Goal: Communication & Community: Answer question/provide support

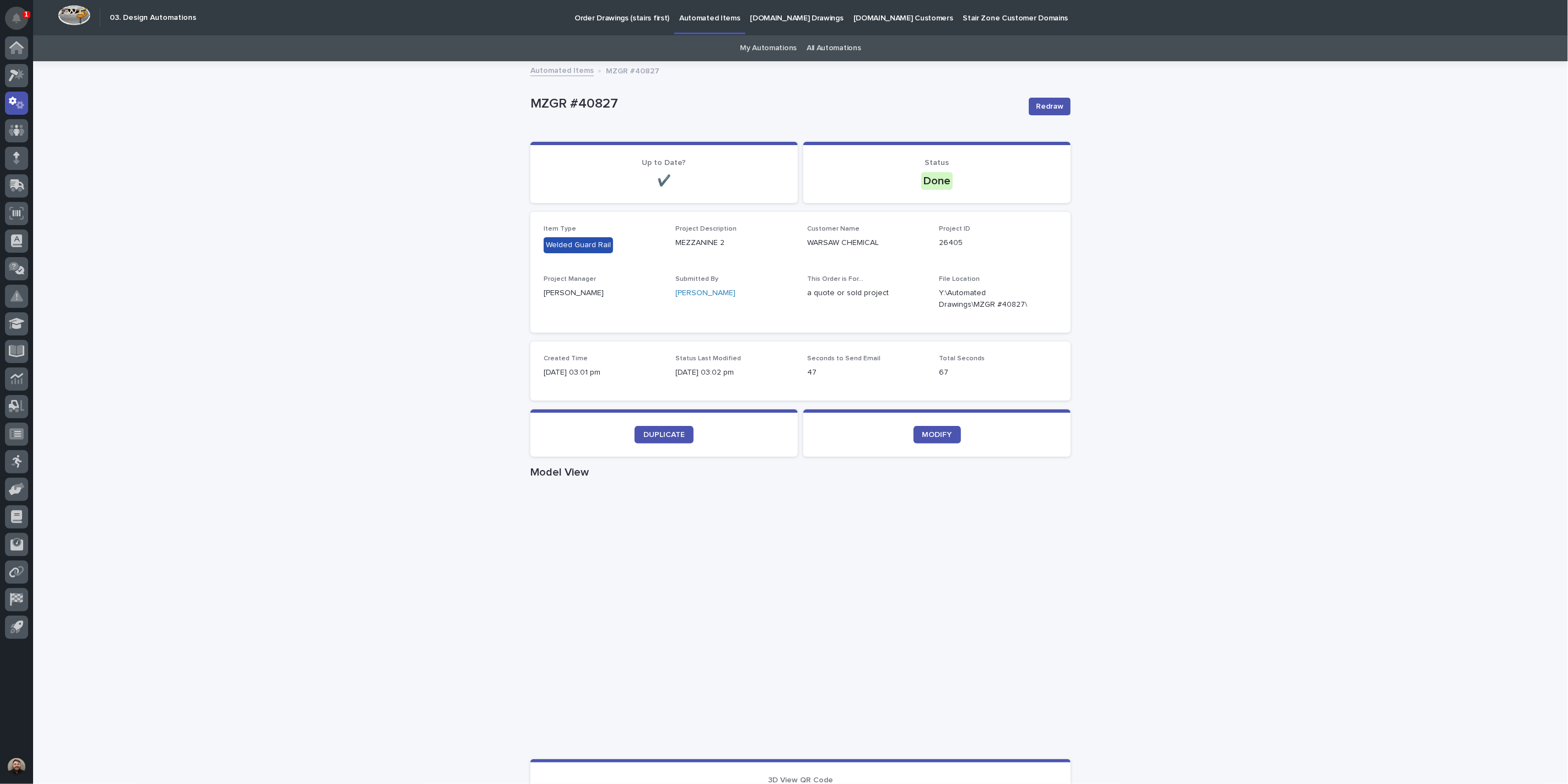
click at [23, 19] on button "Notifications" at bounding box center [17, 18] width 23 height 23
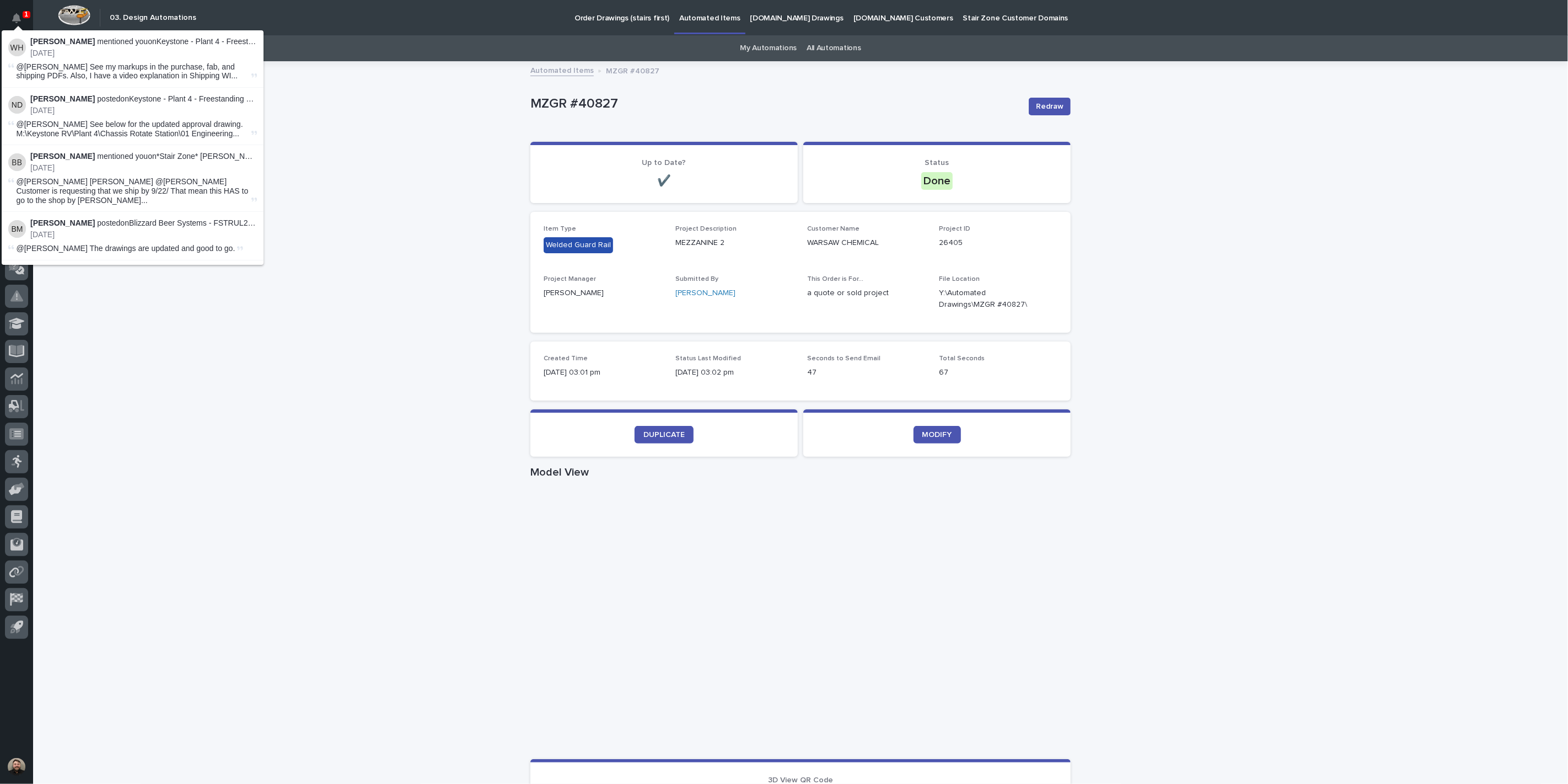
click at [220, 38] on p "Weston Hochstetler mentioned you on Keystone - Plant 4 - Freestanding Monorail …" at bounding box center [143, 41] width 226 height 9
click at [211, 69] on span "@Jacob Stayton See my markups in the purchase, fab, and shipping PDFs. Also, I …" at bounding box center [132, 71] width 232 height 19
click at [230, 68] on span "@Jacob Stayton See my markups in the purchase, fab, and shipping PDFs. Also, I …" at bounding box center [132, 71] width 232 height 19
click at [154, 74] on span "@Jacob Stayton See my markups in the purchase, fab, and shipping PDFs. Also, I …" at bounding box center [132, 71] width 232 height 19
click at [479, 295] on div "Loading... Saving… Loading... Saving… MZGR #40827 Redraw MZGR #40827 Redraw Sor…" at bounding box center [801, 639] width 1536 height 1153
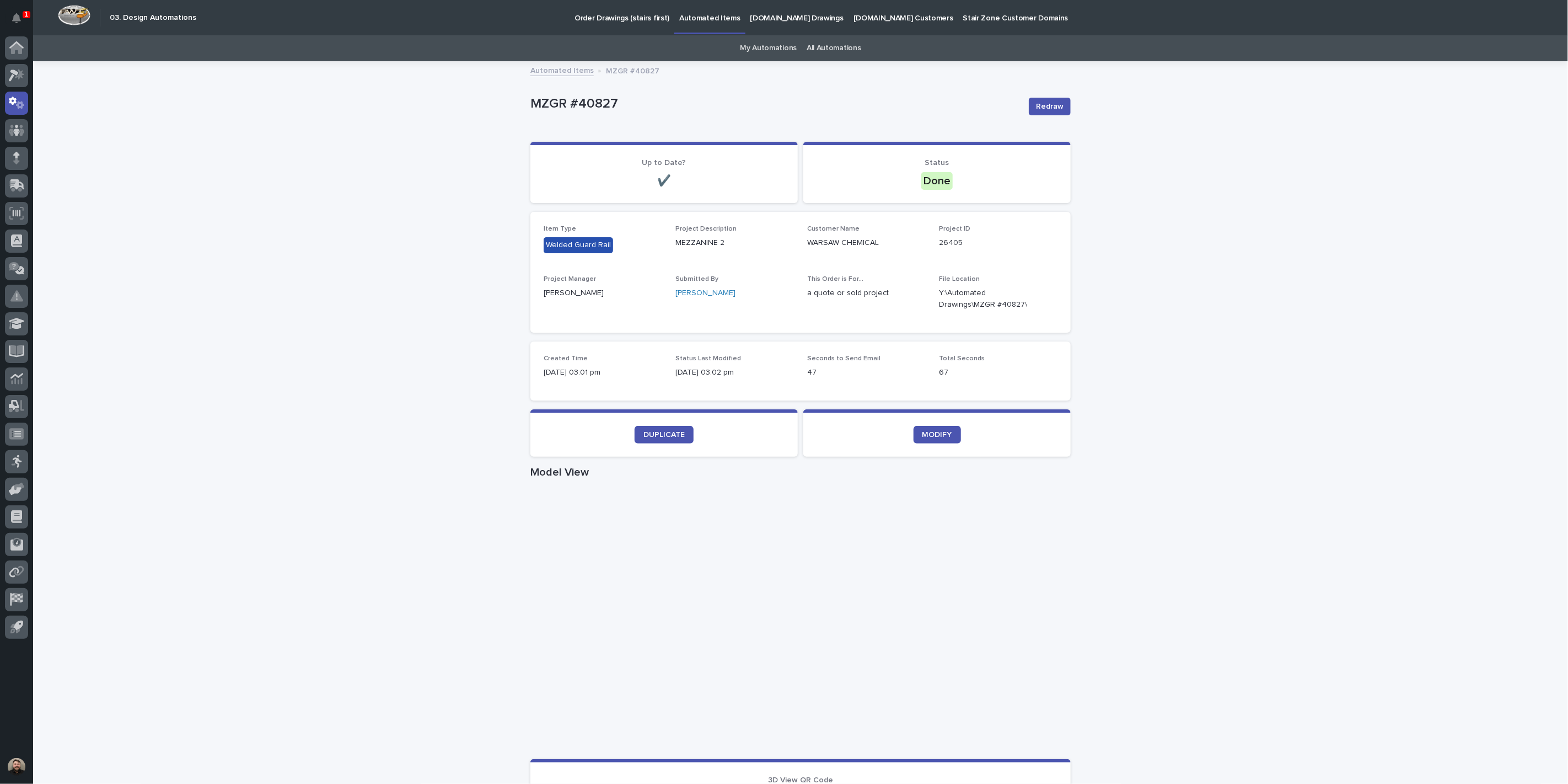
click at [334, 326] on div "Loading... Saving… Loading... Saving… MZGR #40827 Redraw MZGR #40827 Redraw Sor…" at bounding box center [801, 639] width 1536 height 1153
click at [23, 20] on button "Notifications" at bounding box center [17, 18] width 23 height 23
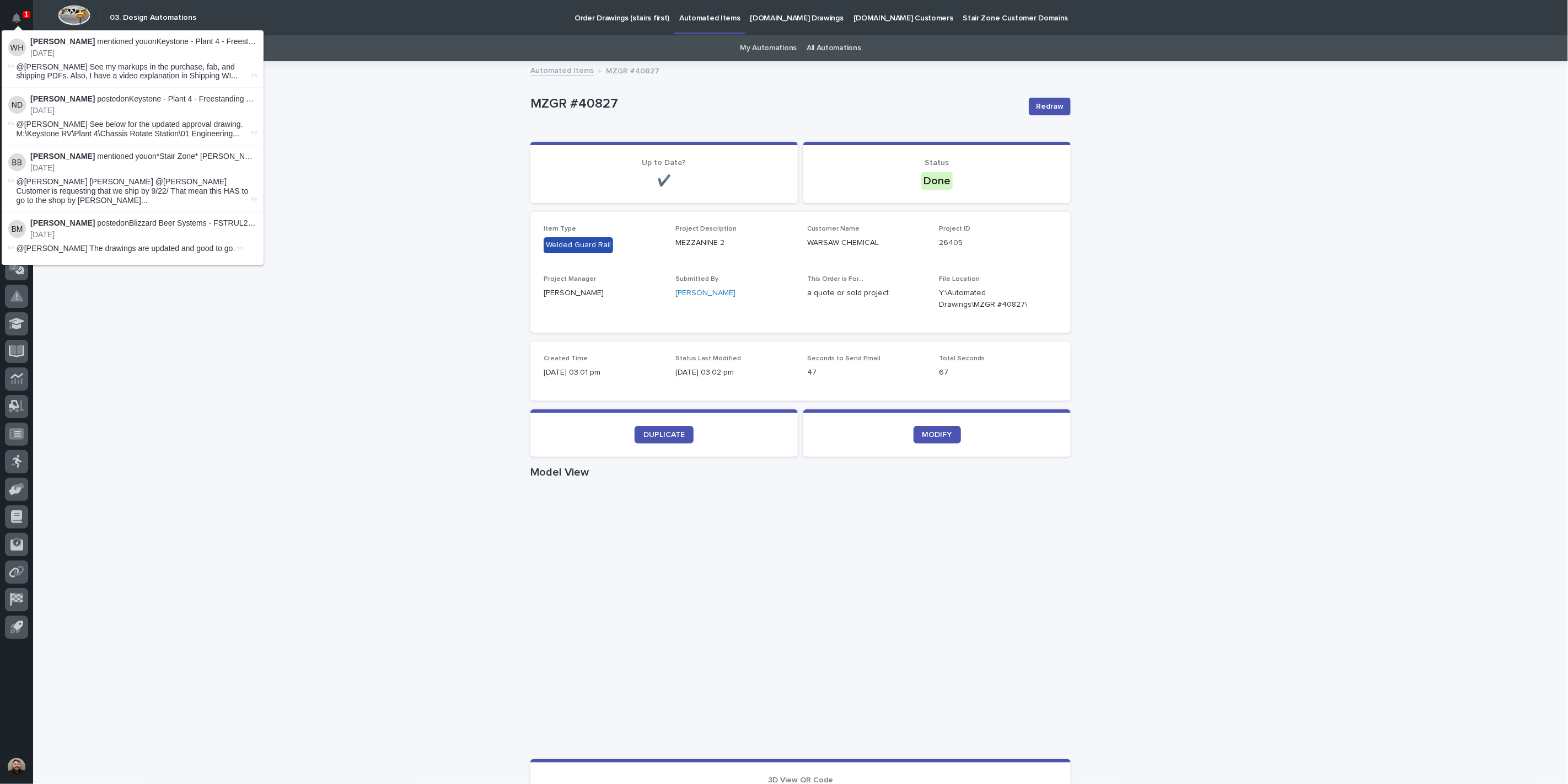
click at [402, 200] on div "Loading... Saving… Loading... Saving… MZGR #40827 Redraw MZGR #40827 Redraw Sor…" at bounding box center [801, 639] width 1536 height 1153
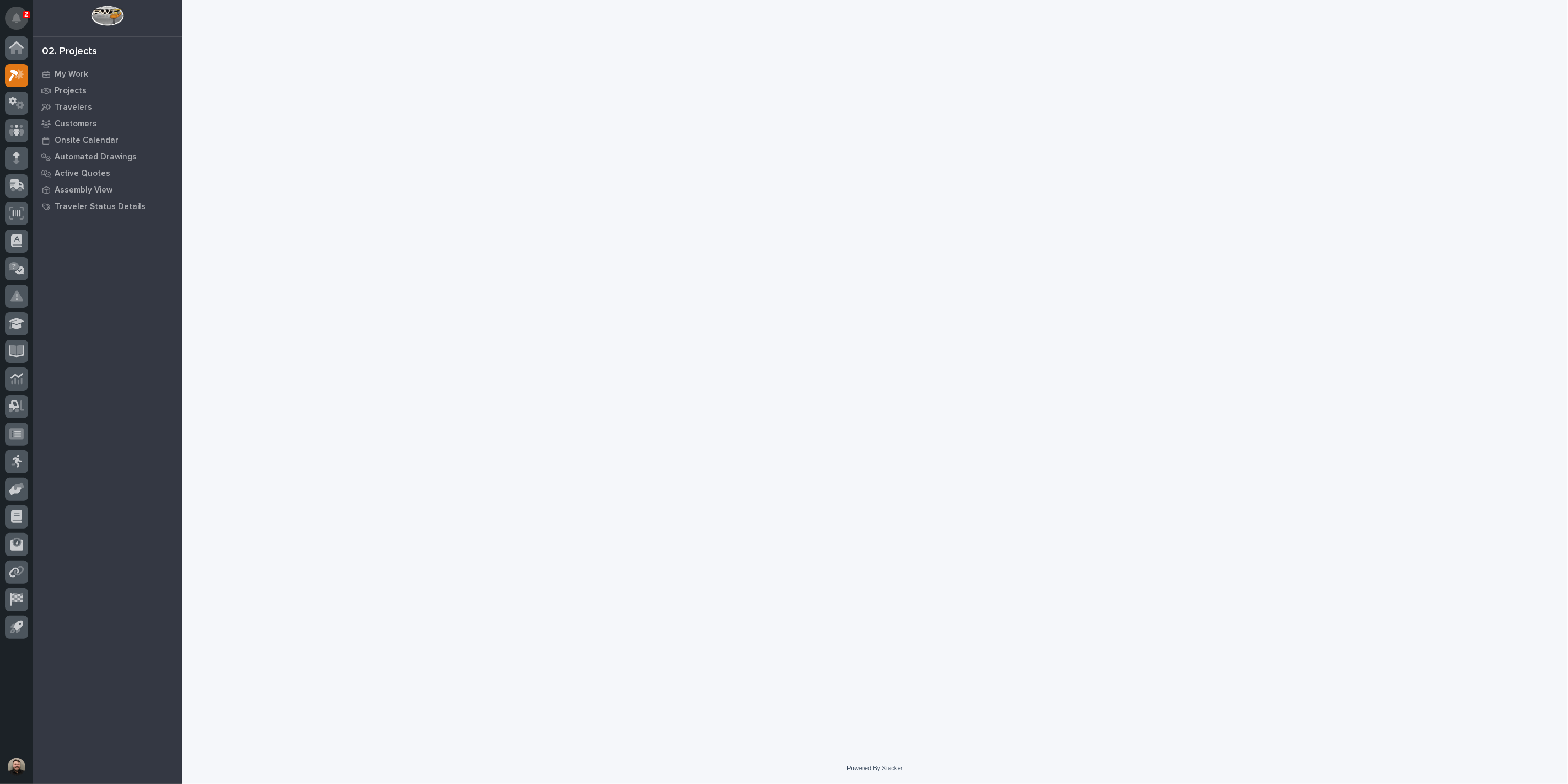
click at [8, 14] on button "Notifications" at bounding box center [17, 18] width 23 height 23
